Goal: Transaction & Acquisition: Obtain resource

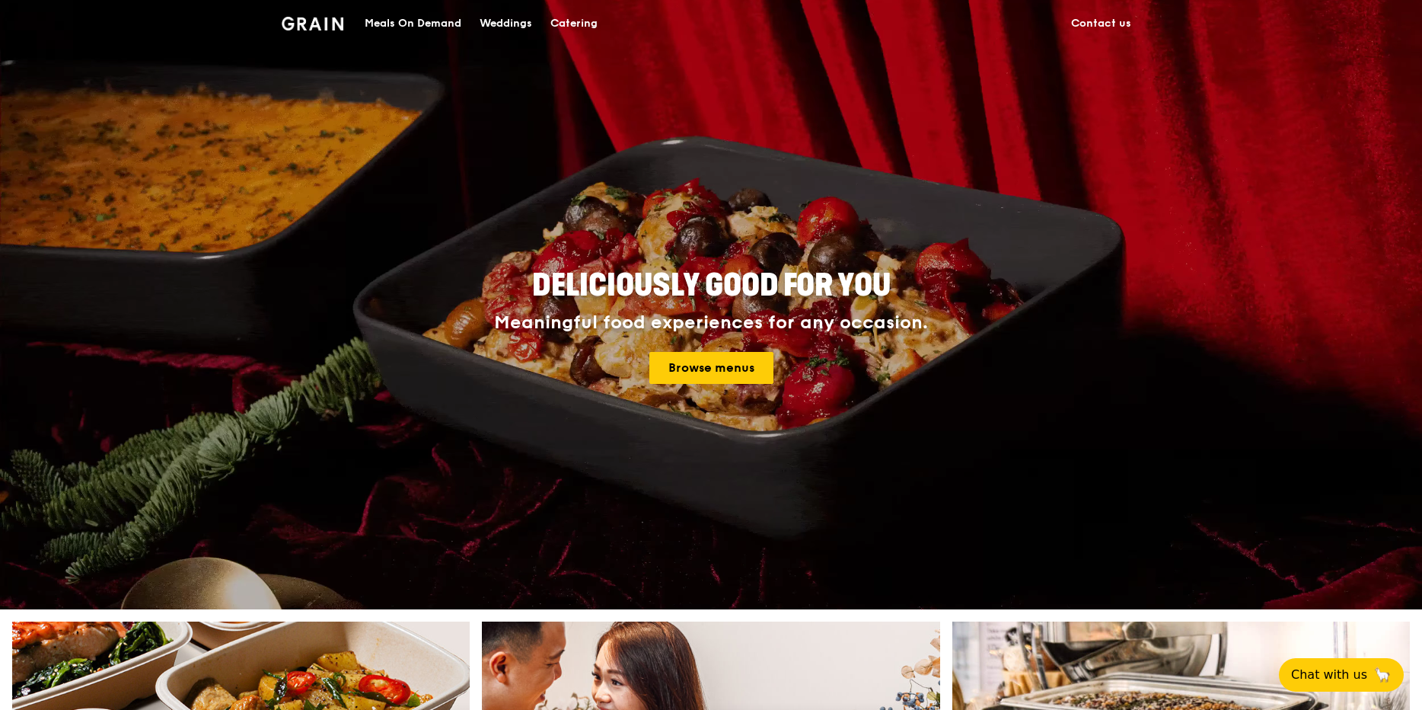
click at [449, 27] on div "Meals On Demand" at bounding box center [413, 24] width 97 height 46
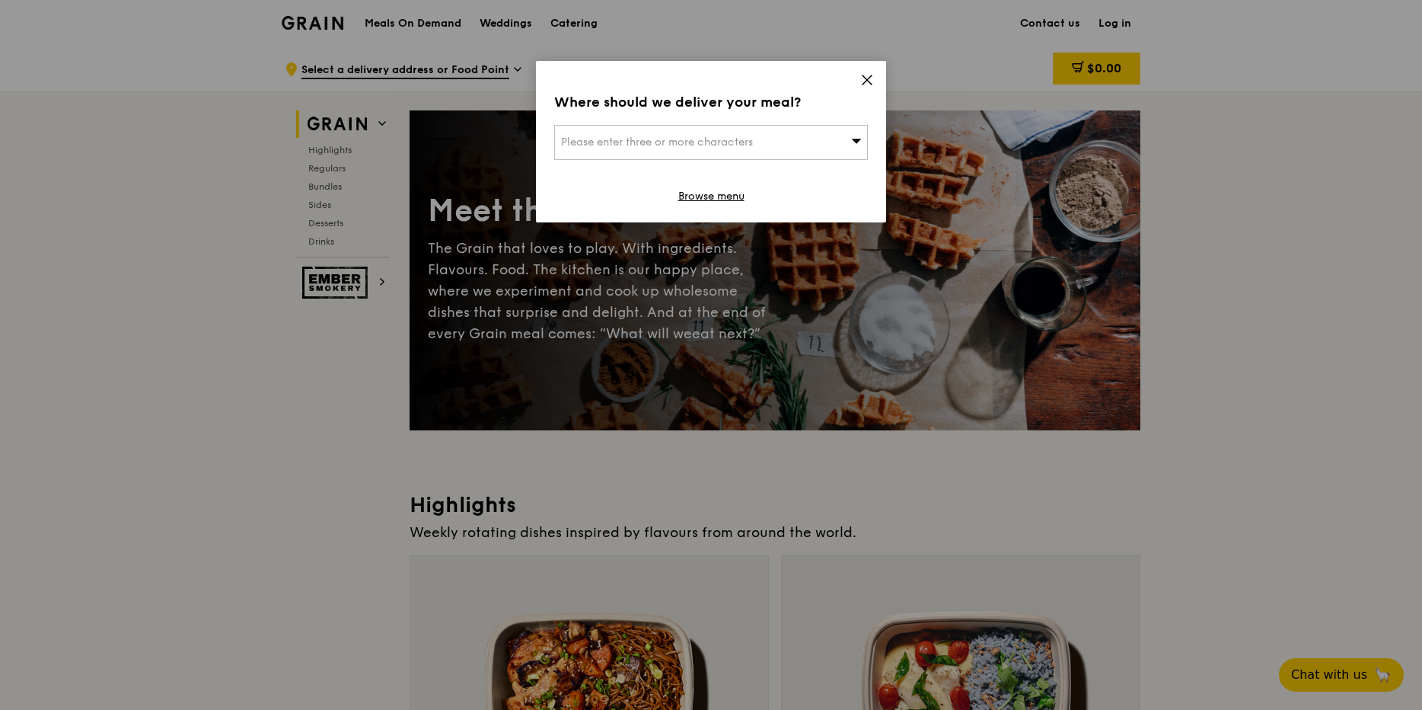
click at [866, 81] on icon at bounding box center [867, 79] width 9 height 9
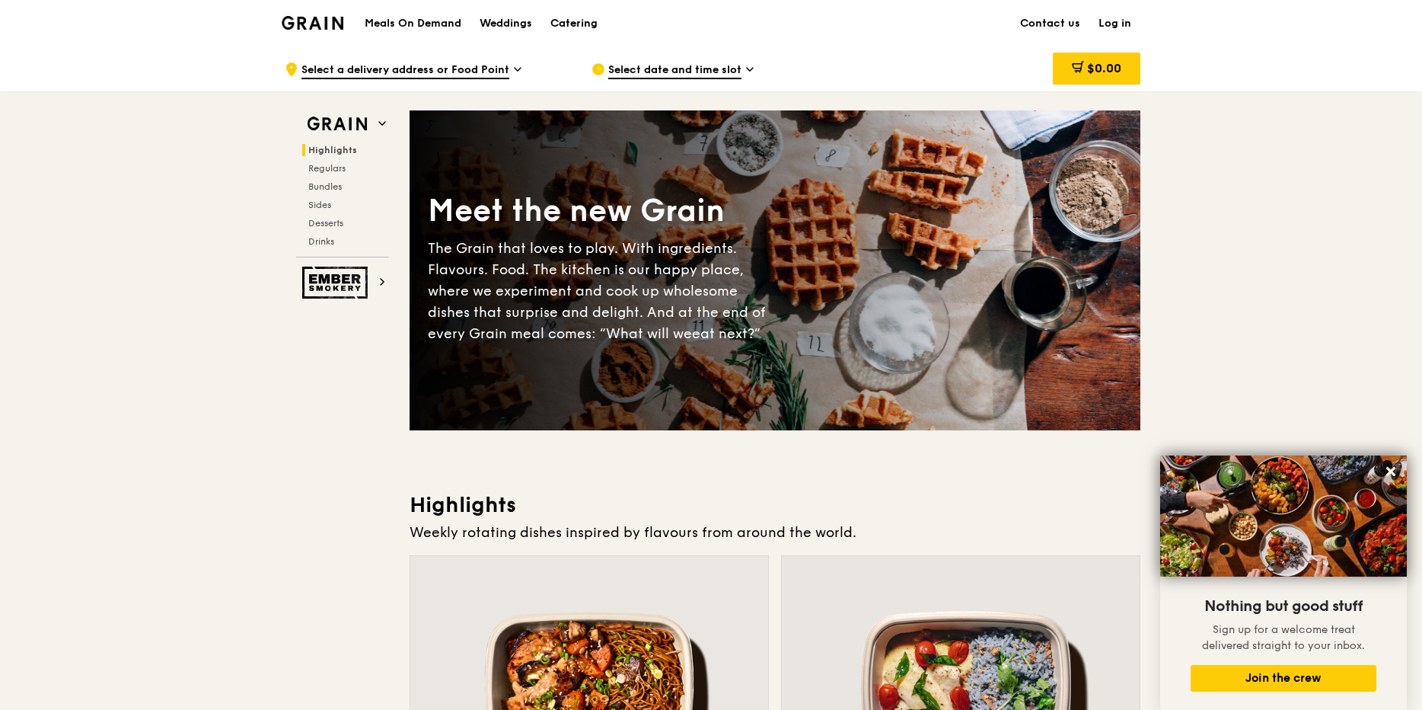
click at [578, 20] on div "Catering" at bounding box center [574, 24] width 47 height 46
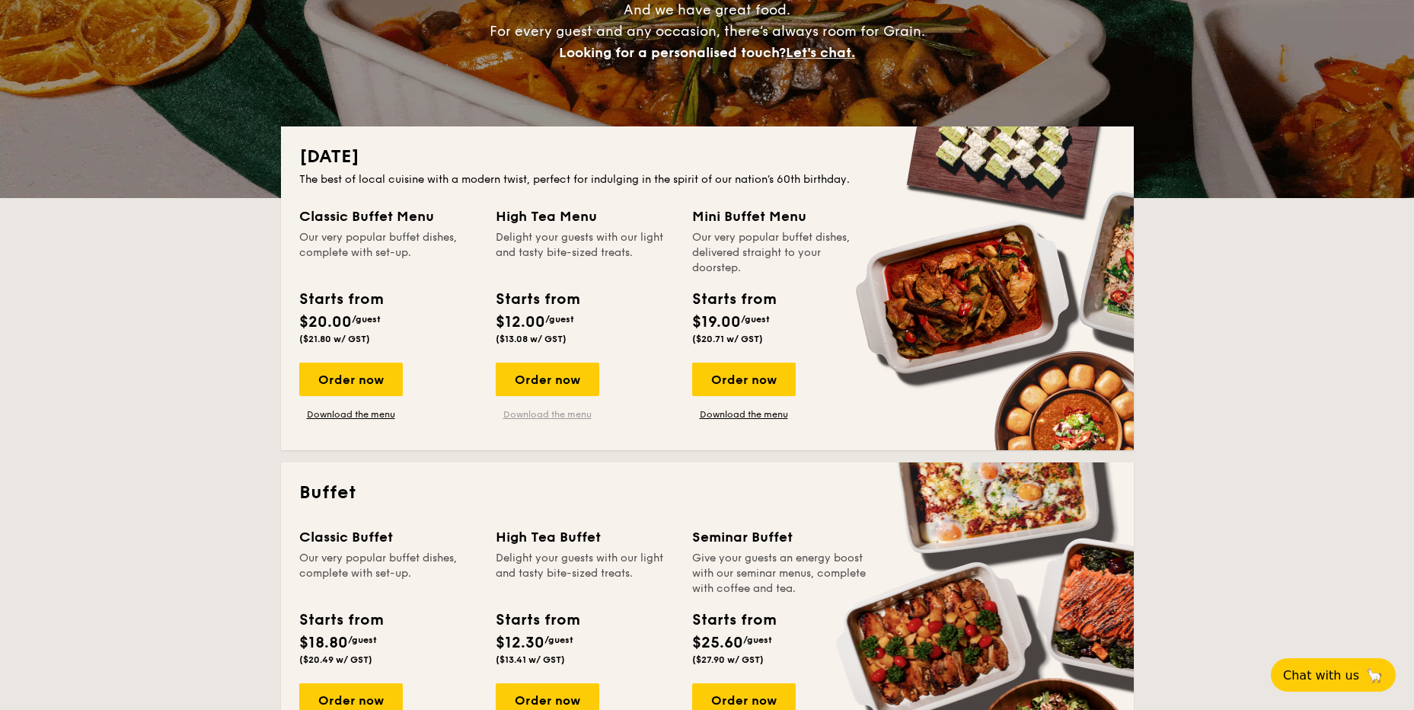
click at [555, 411] on link "Download the menu" at bounding box center [548, 414] width 104 height 12
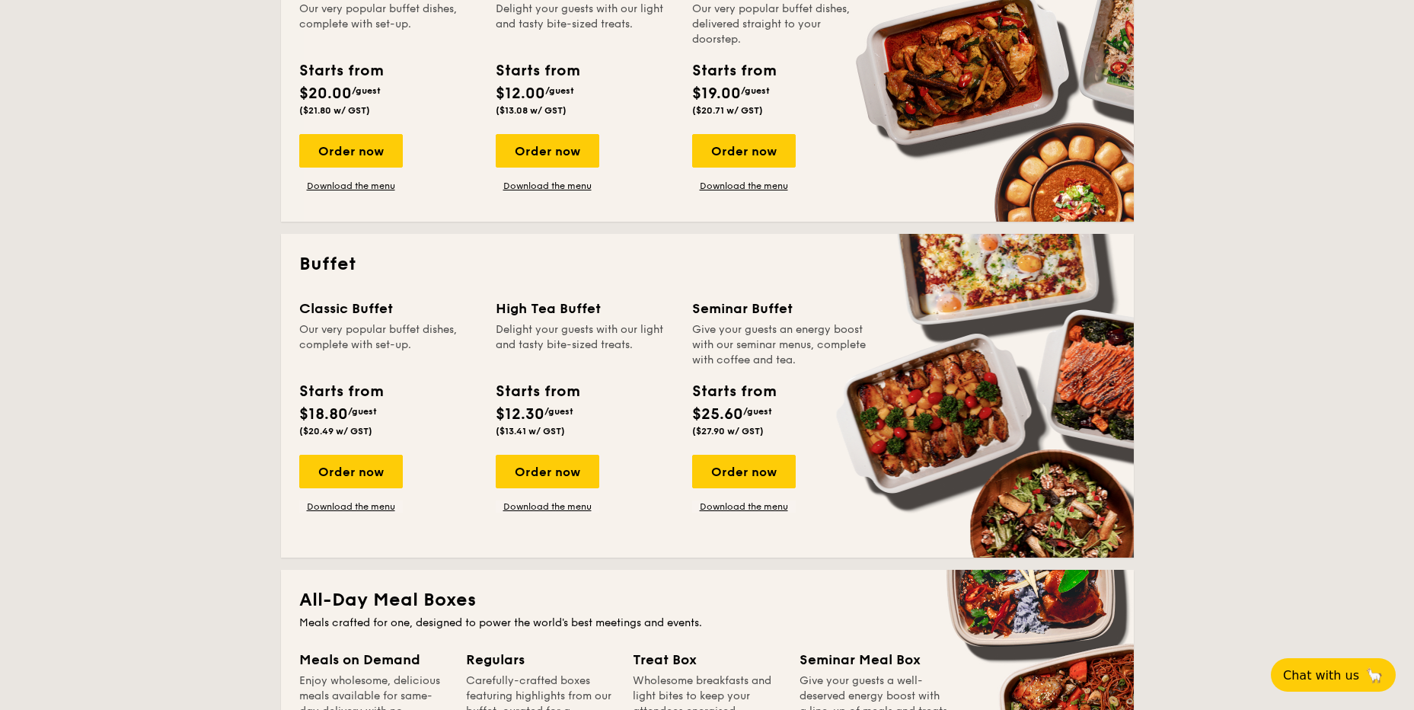
scroll to position [533, 0]
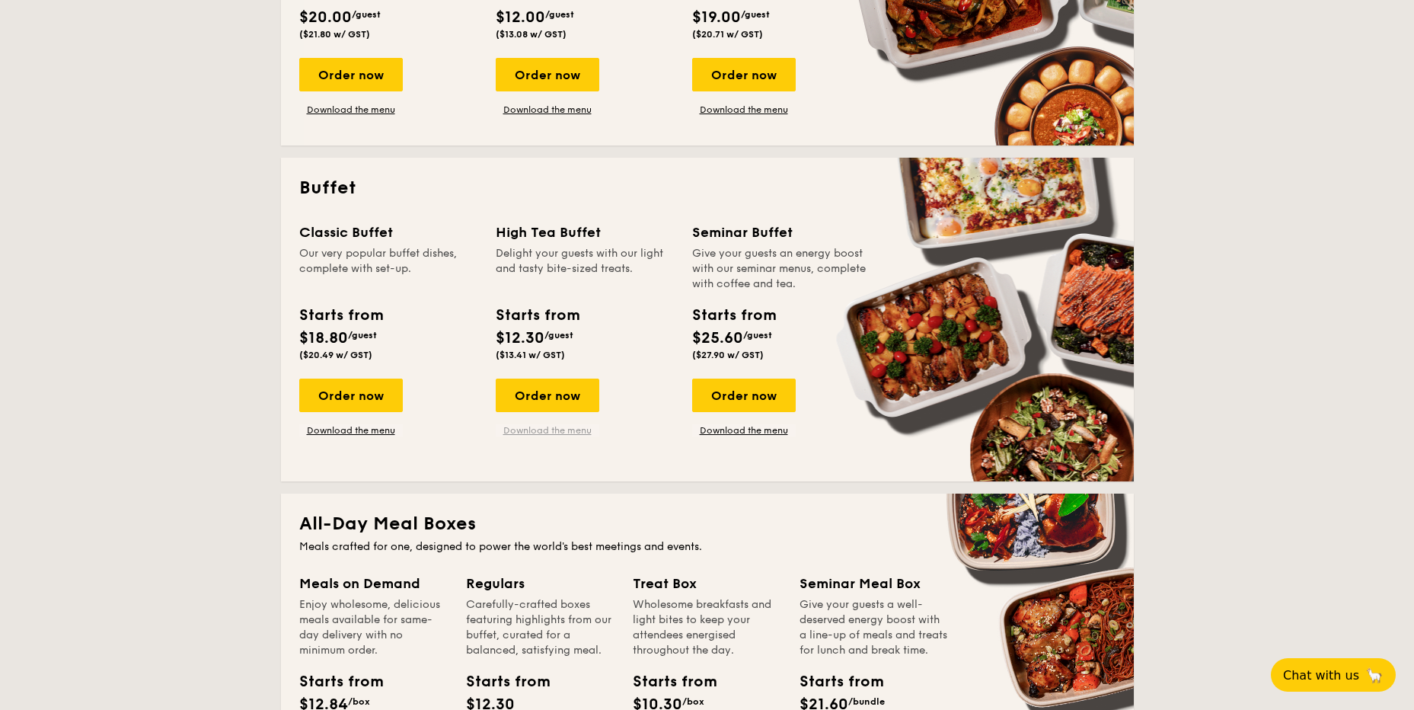
click at [552, 428] on link "Download the menu" at bounding box center [548, 430] width 104 height 12
